Goal: Task Accomplishment & Management: Use online tool/utility

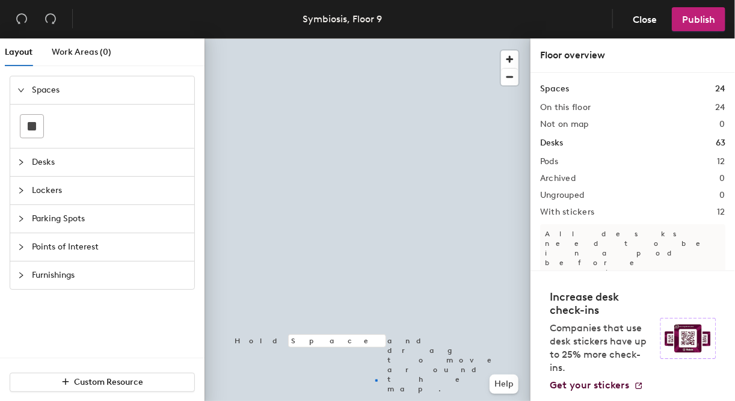
click at [375, 38] on div at bounding box center [367, 38] width 326 height 0
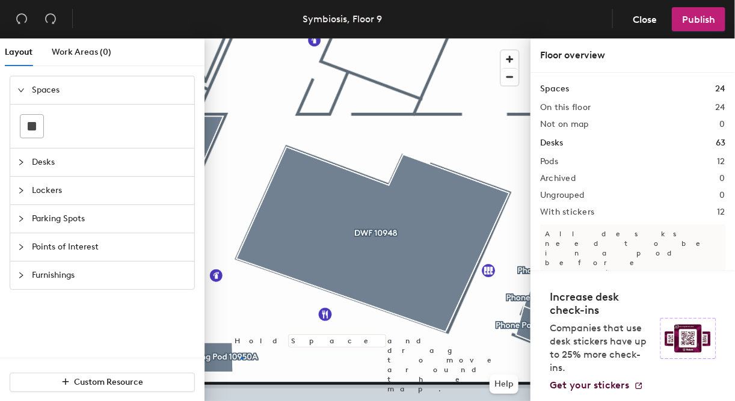
click at [242, 38] on div at bounding box center [367, 38] width 326 height 0
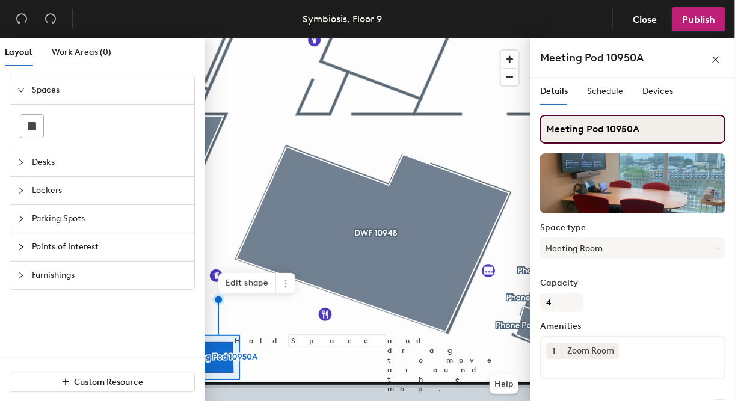
click at [667, 126] on input "Meeting Pod 10950A" at bounding box center [632, 129] width 185 height 29
type input "Meeting Pod 10950B"
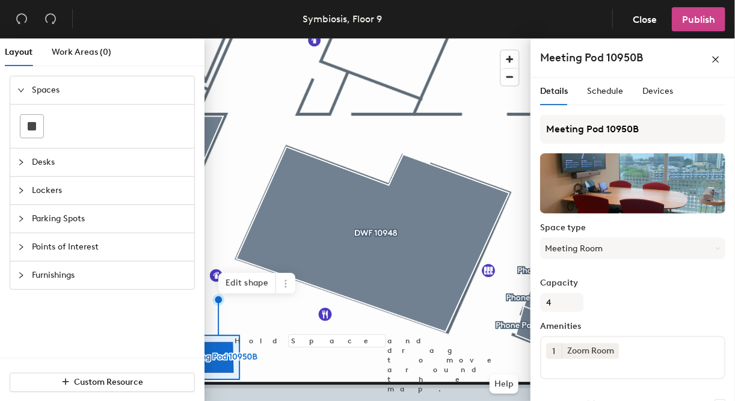
click at [687, 19] on span "Publish" at bounding box center [698, 19] width 33 height 11
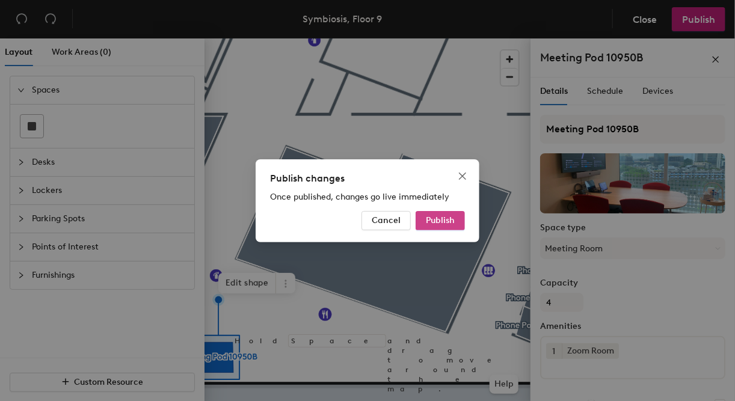
click at [438, 224] on span "Publish" at bounding box center [440, 220] width 29 height 10
